Goal: Information Seeking & Learning: Learn about a topic

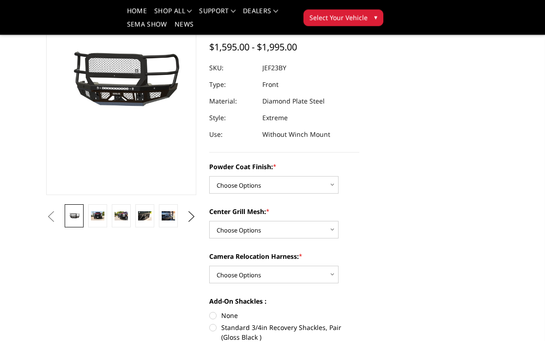
scroll to position [117, 0]
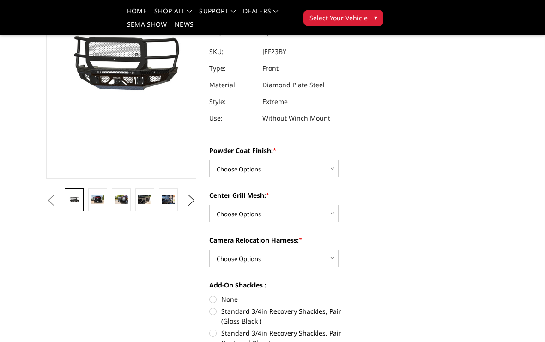
click at [103, 208] on link at bounding box center [97, 199] width 19 height 23
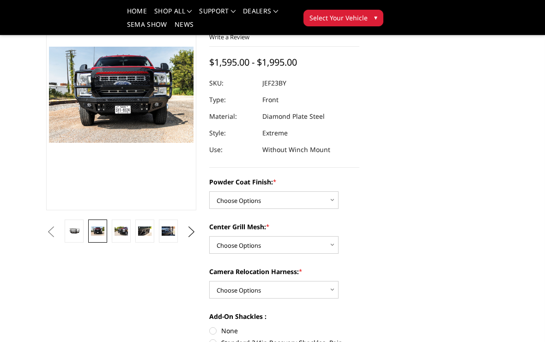
scroll to position [85, 0]
click at [129, 229] on link at bounding box center [121, 231] width 19 height 23
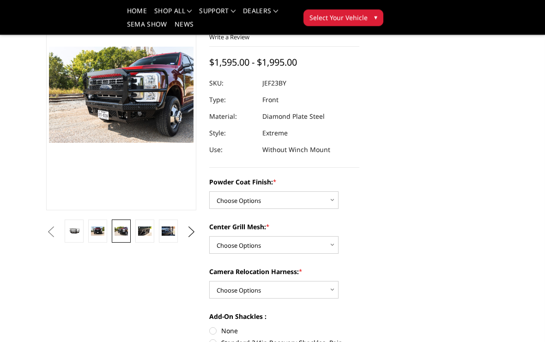
scroll to position [85, 0]
click at [152, 236] on link at bounding box center [144, 230] width 19 height 23
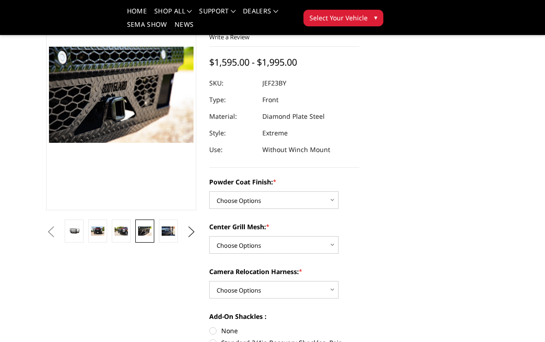
click at [175, 235] on img at bounding box center [168, 230] width 13 height 9
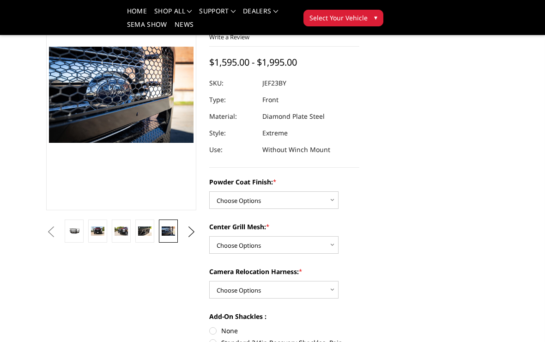
click at [198, 233] on button "Next" at bounding box center [192, 232] width 14 height 14
click at [172, 236] on link at bounding box center [168, 230] width 19 height 23
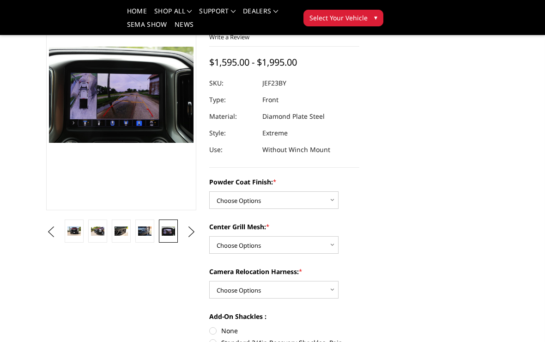
click at [199, 234] on button "Next" at bounding box center [192, 232] width 14 height 14
click at [173, 235] on img at bounding box center [168, 231] width 13 height 18
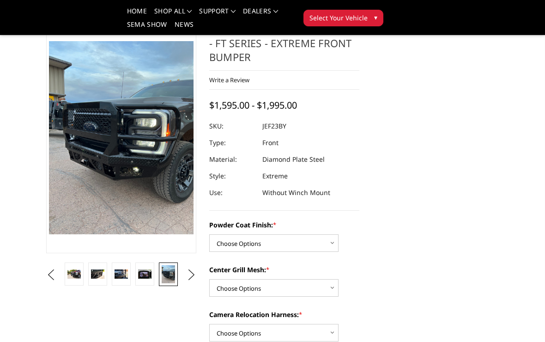
scroll to position [33, 0]
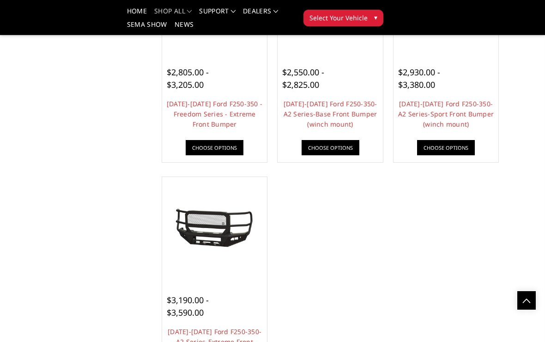
scroll to position [638, 0]
